Goal: Task Accomplishment & Management: Use online tool/utility

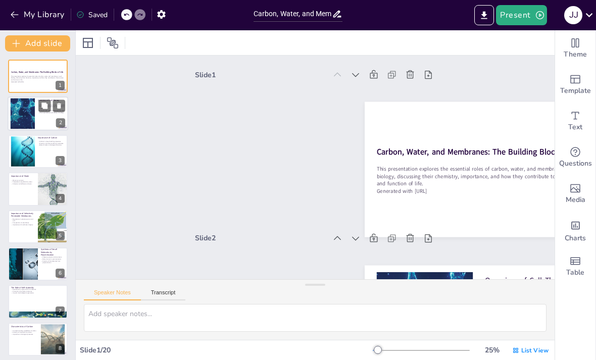
click at [41, 116] on div at bounding box center [38, 114] width 61 height 34
checkbox input "true"
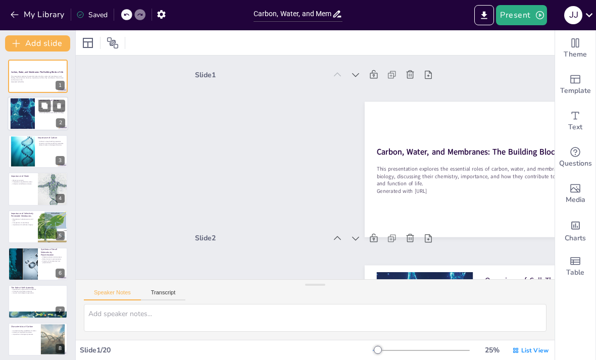
checkbox input "true"
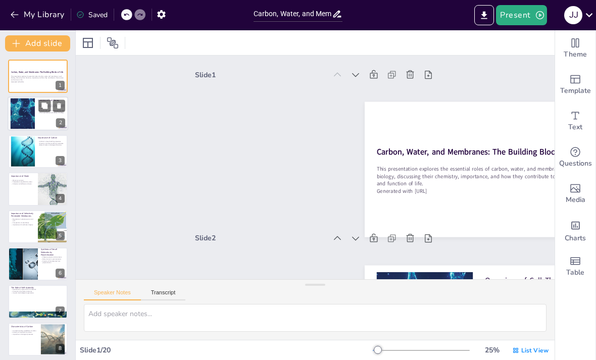
checkbox input "true"
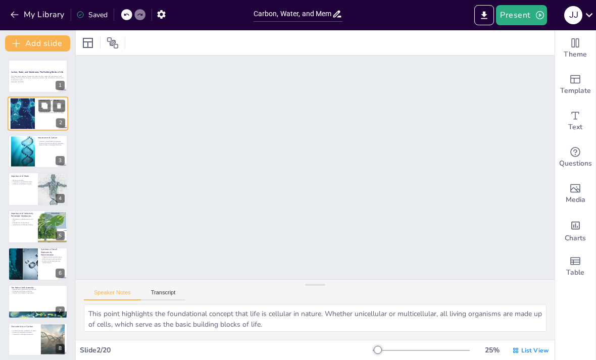
scroll to position [165, 0]
click at [42, 161] on div at bounding box center [38, 151] width 60 height 33
checkbox input "true"
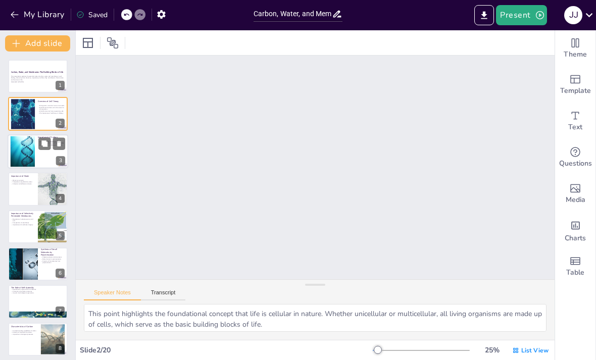
checkbox input "true"
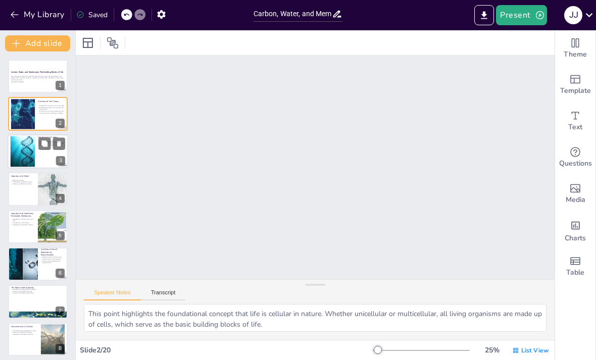
checkbox input "true"
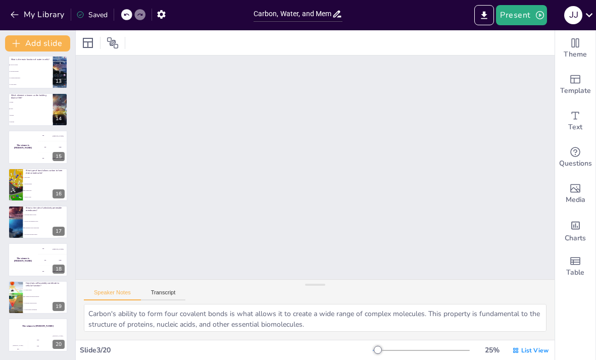
scroll to position [455, 0]
checkbox input "true"
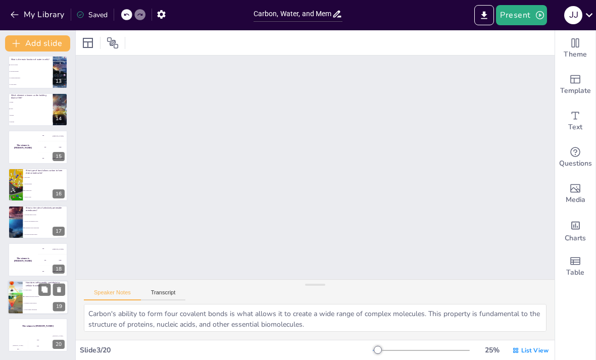
checkbox input "true"
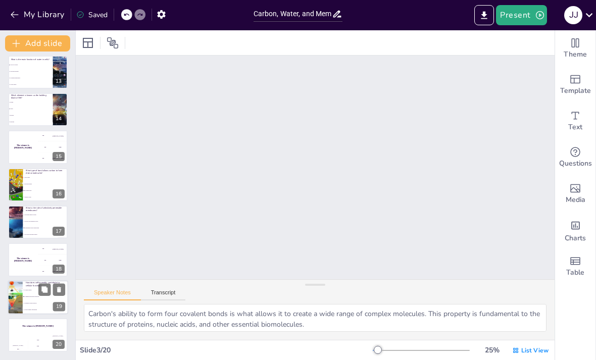
checkbox input "true"
click at [49, 252] on button at bounding box center [44, 252] width 12 height 12
checkbox input "true"
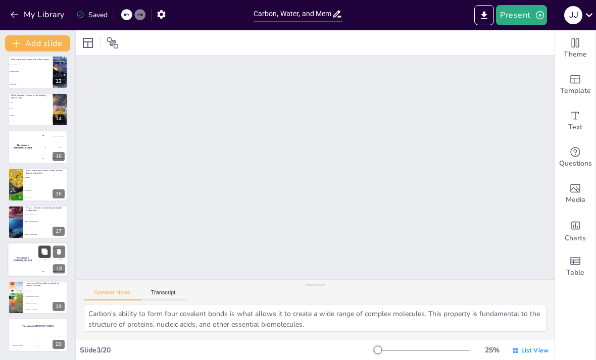
checkbox input "true"
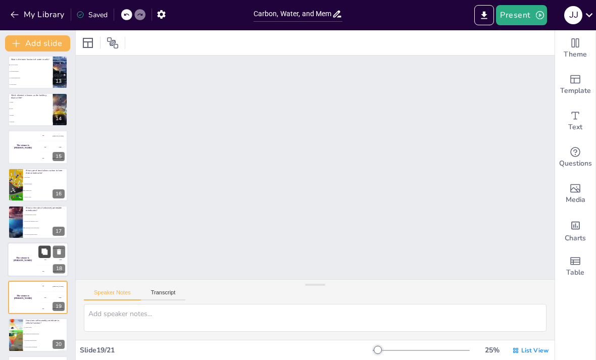
checkbox input "true"
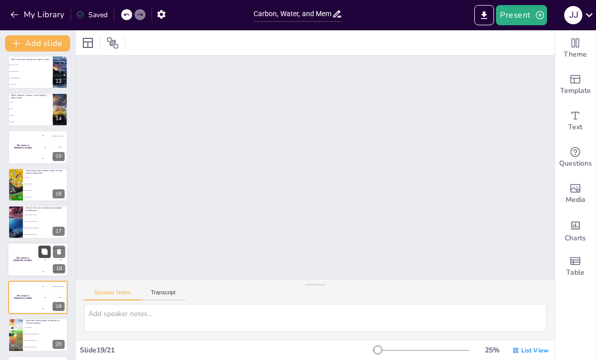
checkbox input "true"
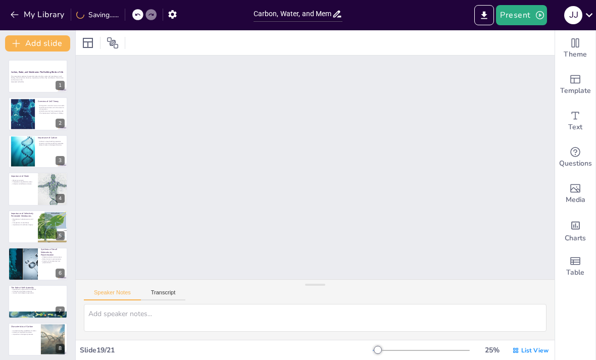
scroll to position [0, 0]
click at [43, 74] on button at bounding box center [44, 68] width 12 height 12
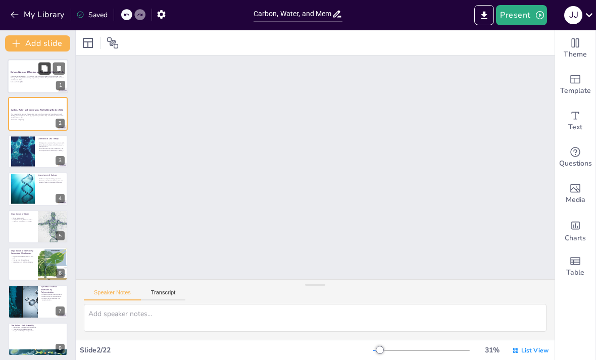
scroll to position [165, 0]
click at [51, 165] on div at bounding box center [38, 151] width 61 height 34
checkbox input "true"
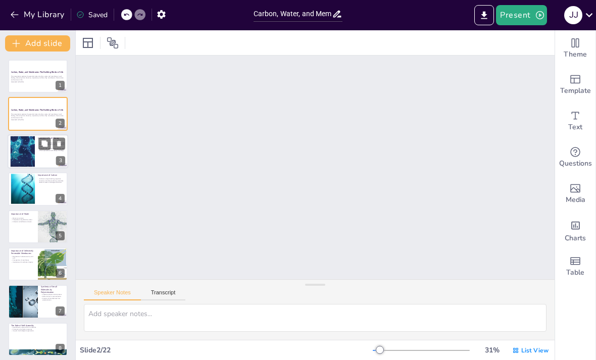
checkbox input "true"
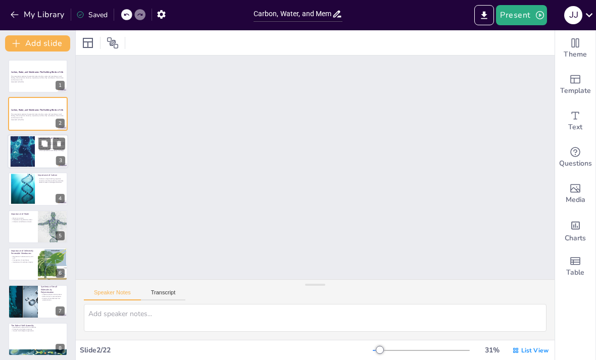
checkbox input "true"
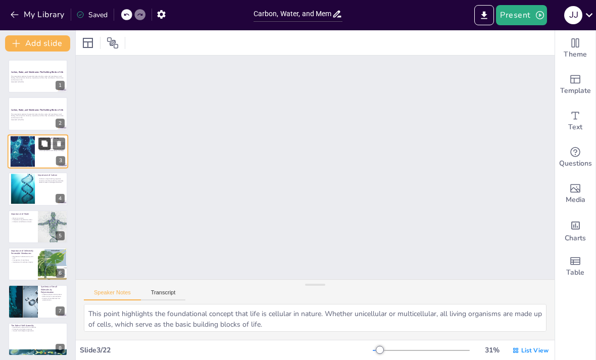
click at [45, 146] on icon at bounding box center [44, 143] width 6 height 6
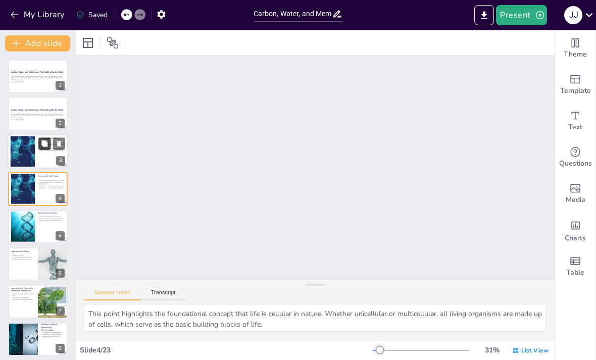
scroll to position [601, 0]
checkbox input "true"
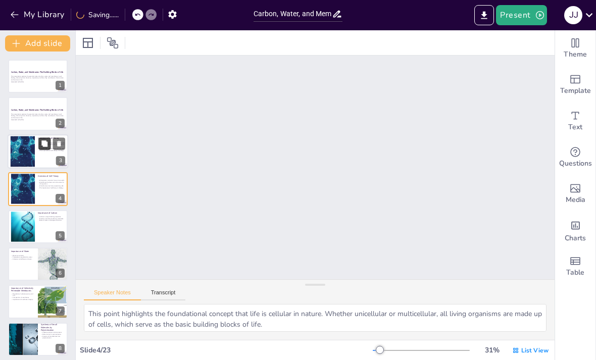
checkbox input "true"
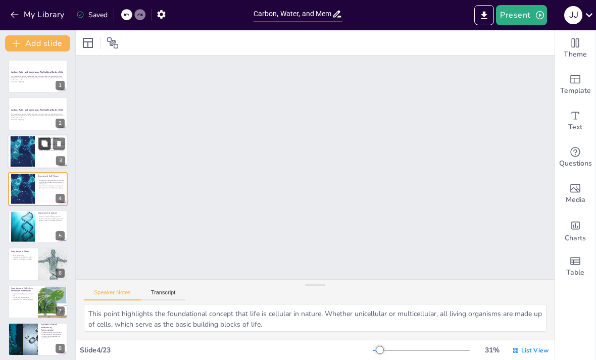
checkbox input "true"
click at [62, 183] on icon at bounding box center [59, 181] width 7 height 7
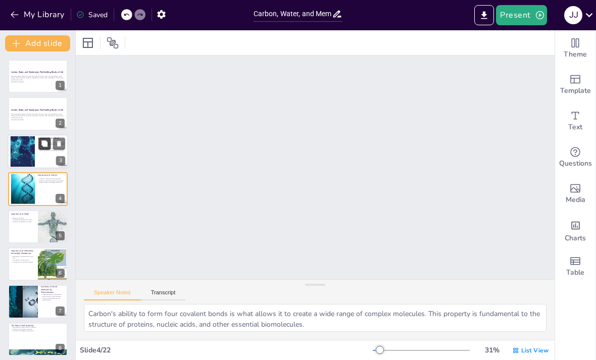
click at [40, 149] on button at bounding box center [44, 143] width 12 height 12
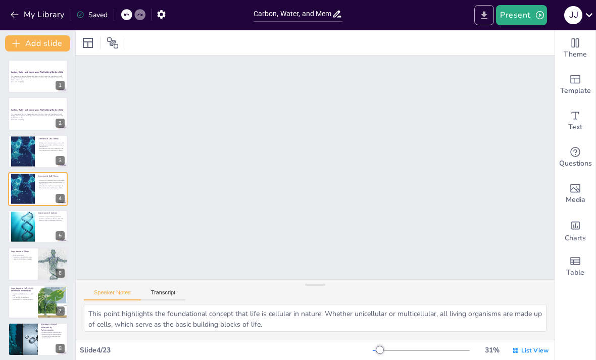
click at [484, 14] on icon "Export to PowerPoint" at bounding box center [484, 15] width 6 height 8
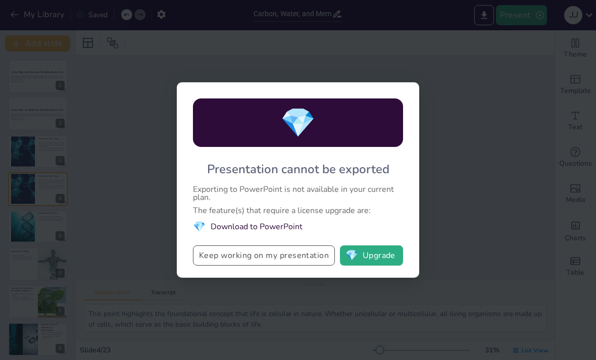
click at [312, 257] on button "Keep working on my presentation" at bounding box center [264, 255] width 142 height 20
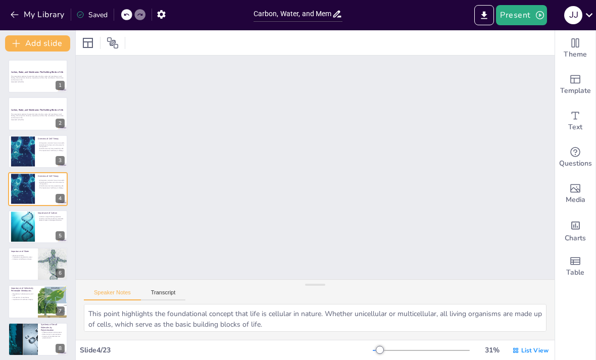
click at [24, 80] on p "This presentation explores the essential roles of carbon, water, and membranes …" at bounding box center [38, 78] width 54 height 6
checkbox input "true"
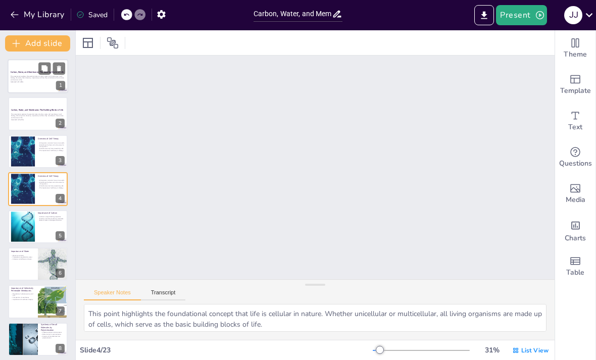
checkbox input "true"
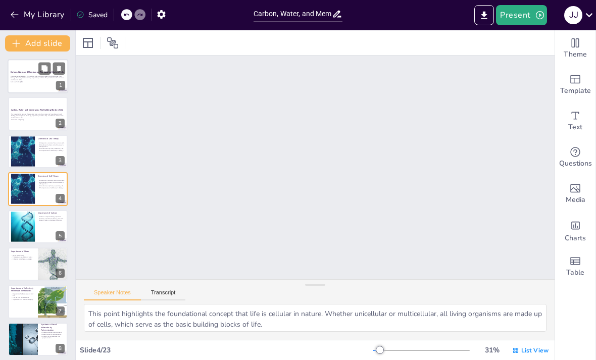
checkbox input "true"
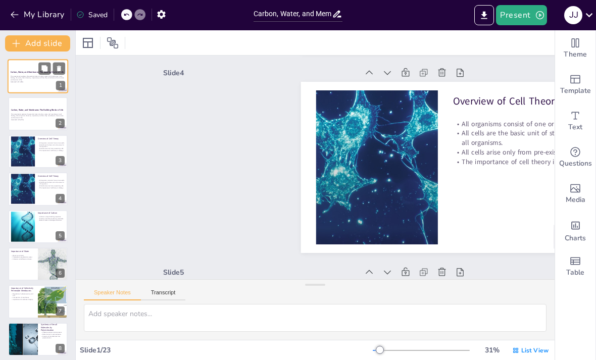
scroll to position [2, 0]
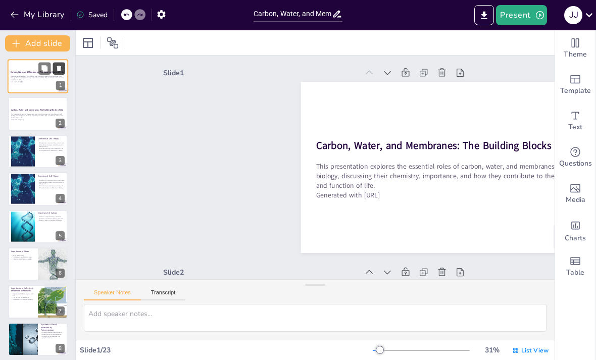
click at [60, 70] on icon at bounding box center [59, 69] width 4 height 6
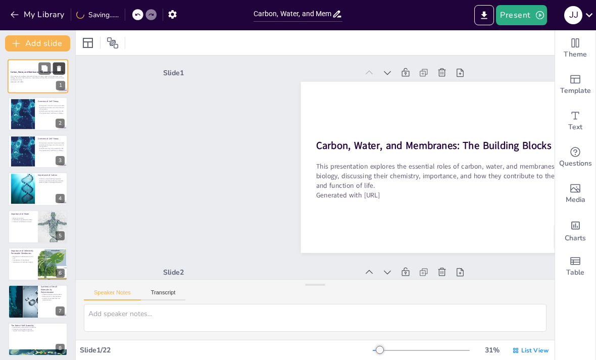
click at [50, 145] on button at bounding box center [44, 144] width 12 height 12
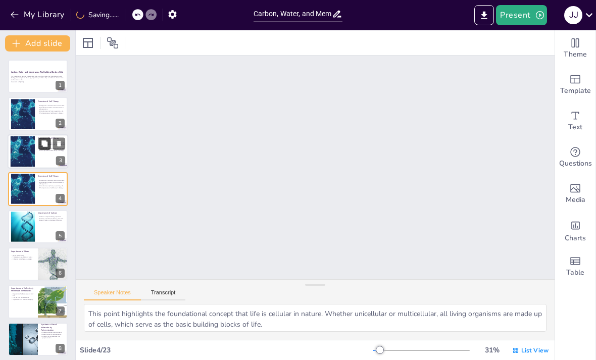
checkbox input "true"
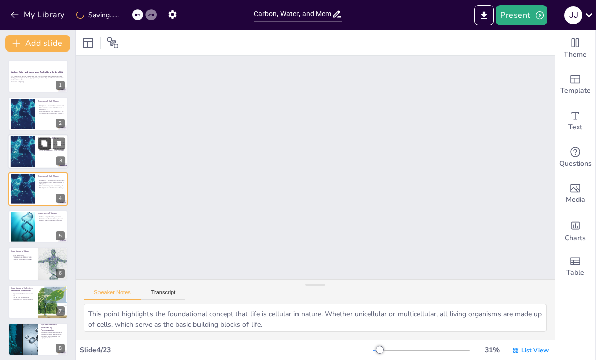
checkbox input "true"
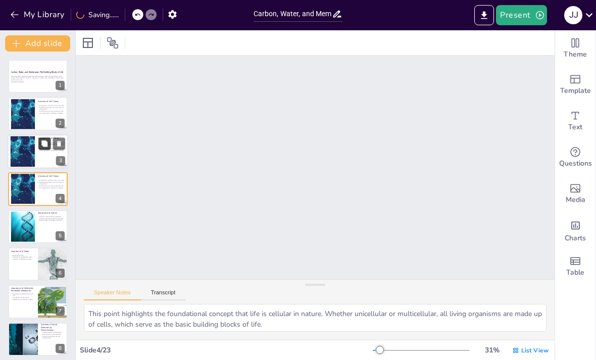
scroll to position [601, 0]
click at [57, 143] on icon at bounding box center [59, 143] width 7 height 7
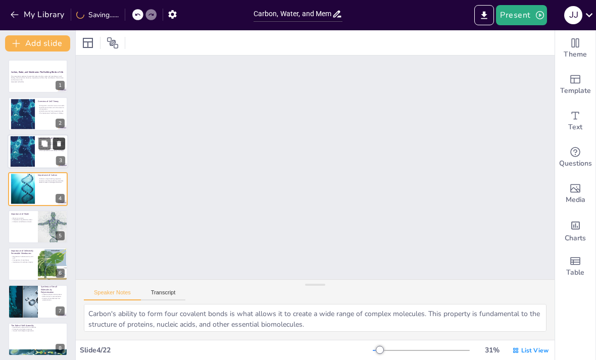
click at [61, 143] on icon at bounding box center [59, 144] width 4 height 6
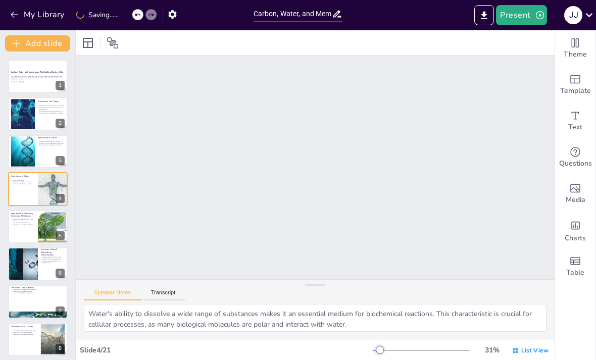
checkbox input "true"
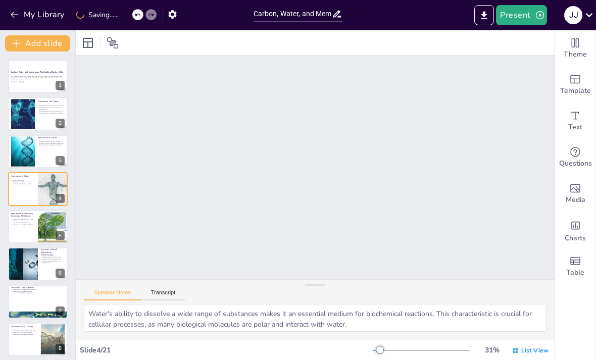
checkbox input "true"
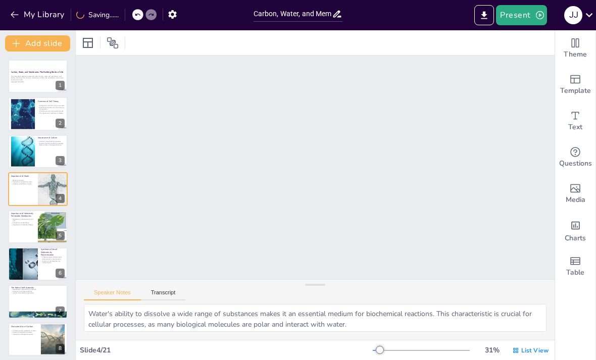
checkbox input "true"
click at [17, 83] on div "This presentation explores the essential roles of carbon, water, and membranes …" at bounding box center [38, 79] width 55 height 9
checkbox input "true"
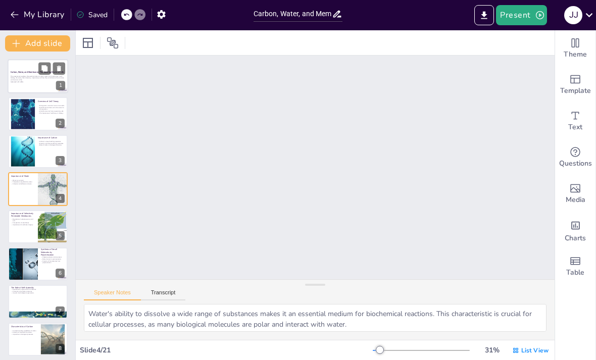
checkbox input "true"
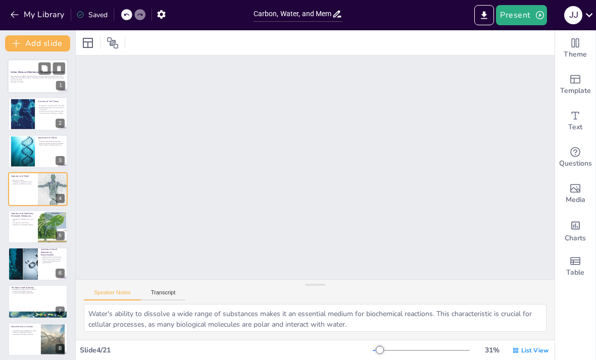
checkbox input "true"
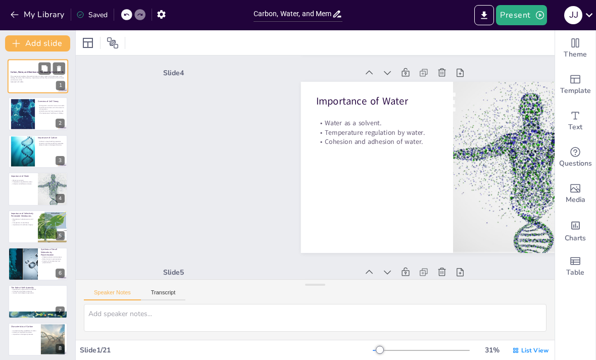
scroll to position [2, 0]
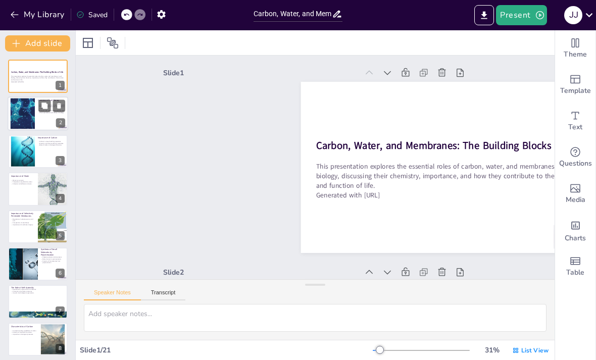
click at [19, 115] on div at bounding box center [22, 113] width 46 height 31
checkbox input "true"
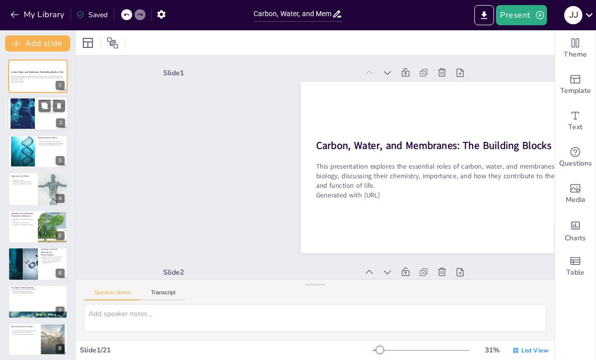
checkbox input "true"
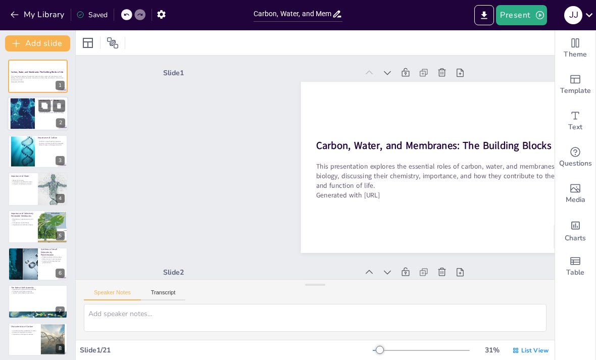
checkbox input "true"
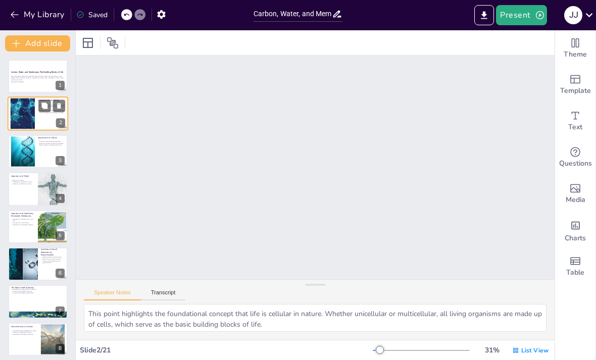
scroll to position [202, 0]
click at [11, 82] on div at bounding box center [38, 76] width 61 height 34
checkbox input "true"
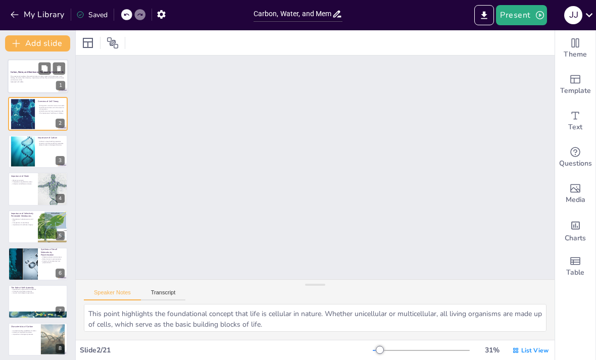
checkbox input "true"
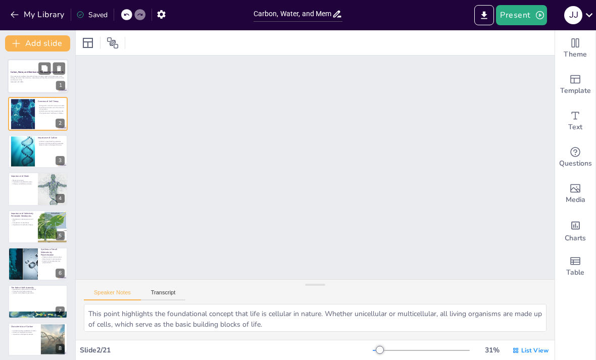
checkbox input "true"
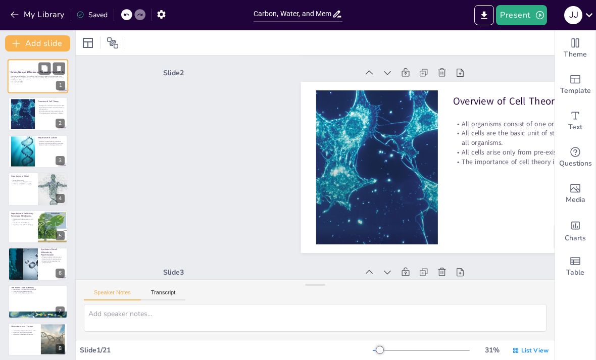
scroll to position [2, 0]
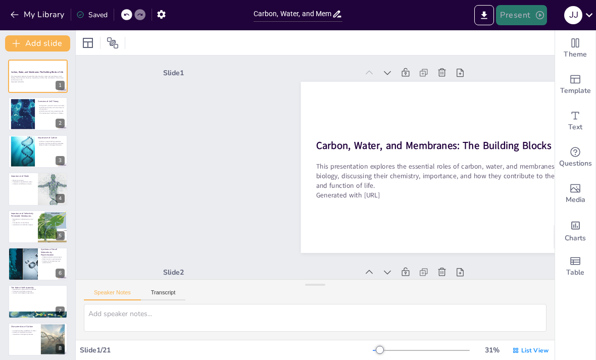
click at [524, 10] on button "Present" at bounding box center [521, 15] width 51 height 20
checkbox input "true"
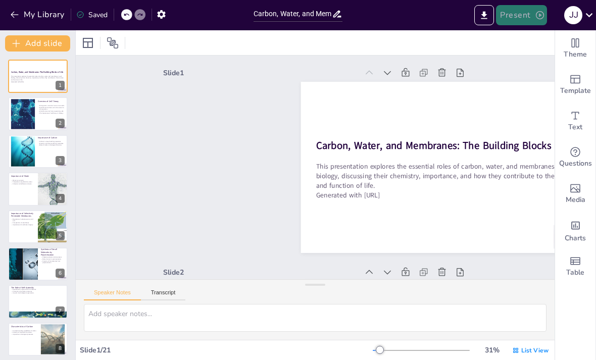
checkbox input "true"
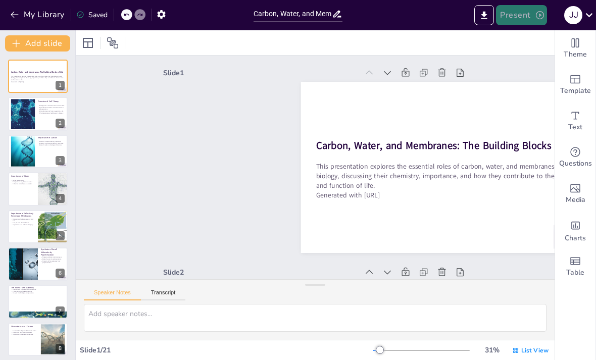
checkbox input "true"
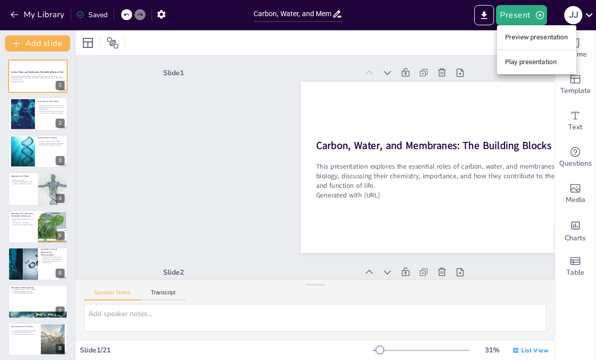
click at [549, 58] on li "Play presentation" at bounding box center [536, 62] width 79 height 16
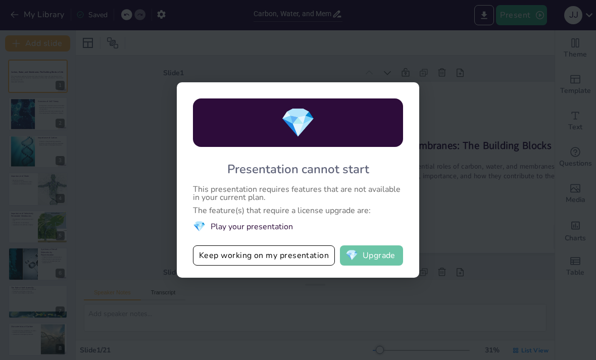
click at [382, 255] on button "💎 Upgrade" at bounding box center [371, 255] width 63 height 20
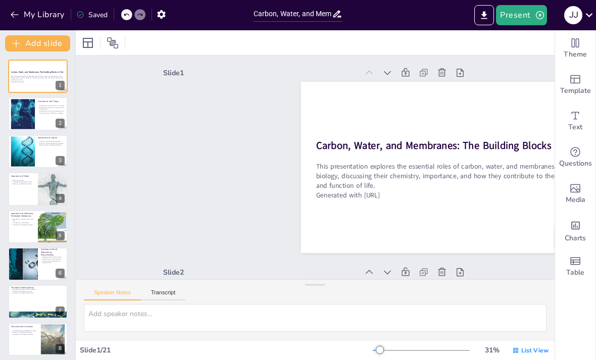
checkbox input "true"
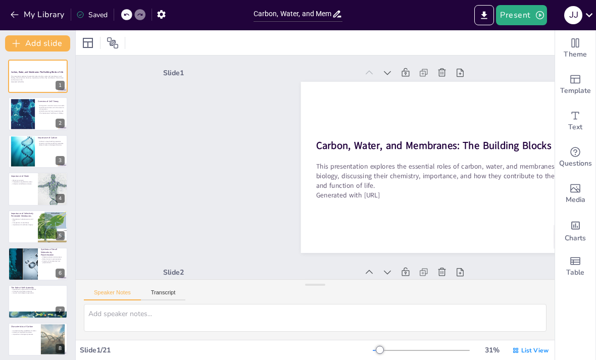
checkbox input "true"
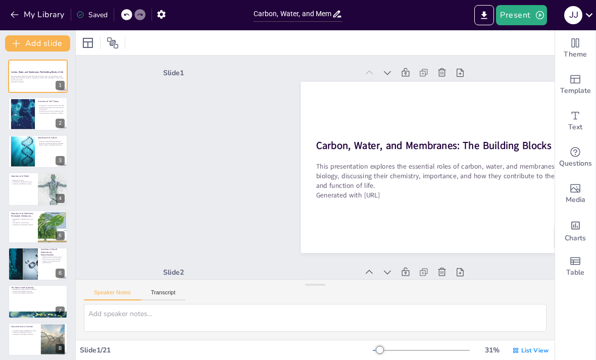
checkbox input "true"
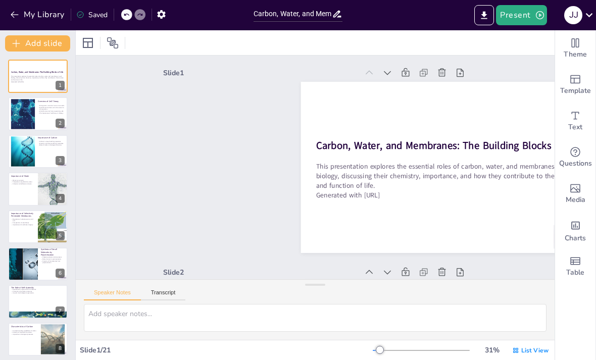
checkbox input "true"
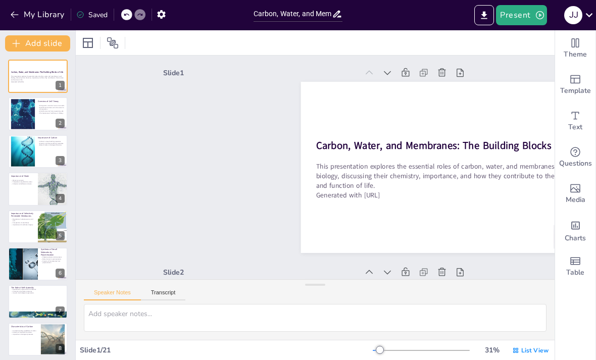
checkbox input "true"
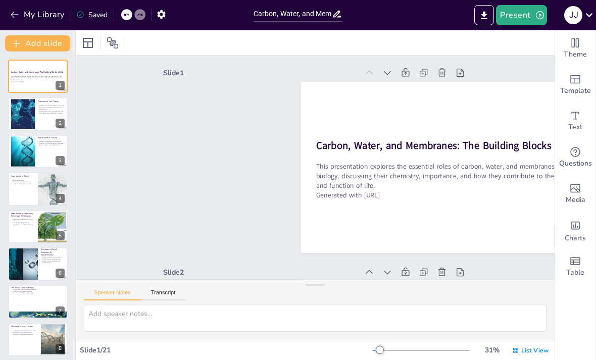
checkbox input "true"
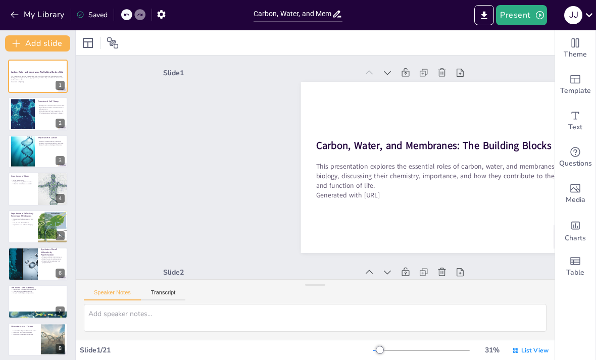
checkbox input "true"
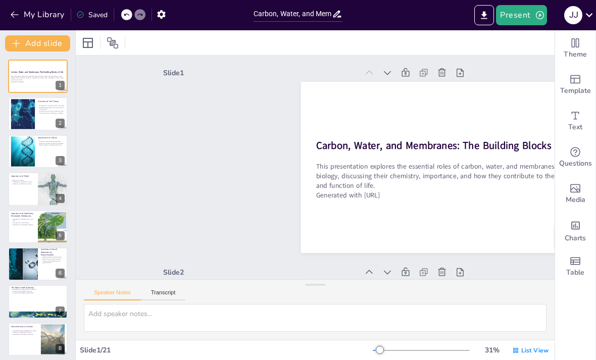
checkbox input "true"
